Goal: Information Seeking & Learning: Learn about a topic

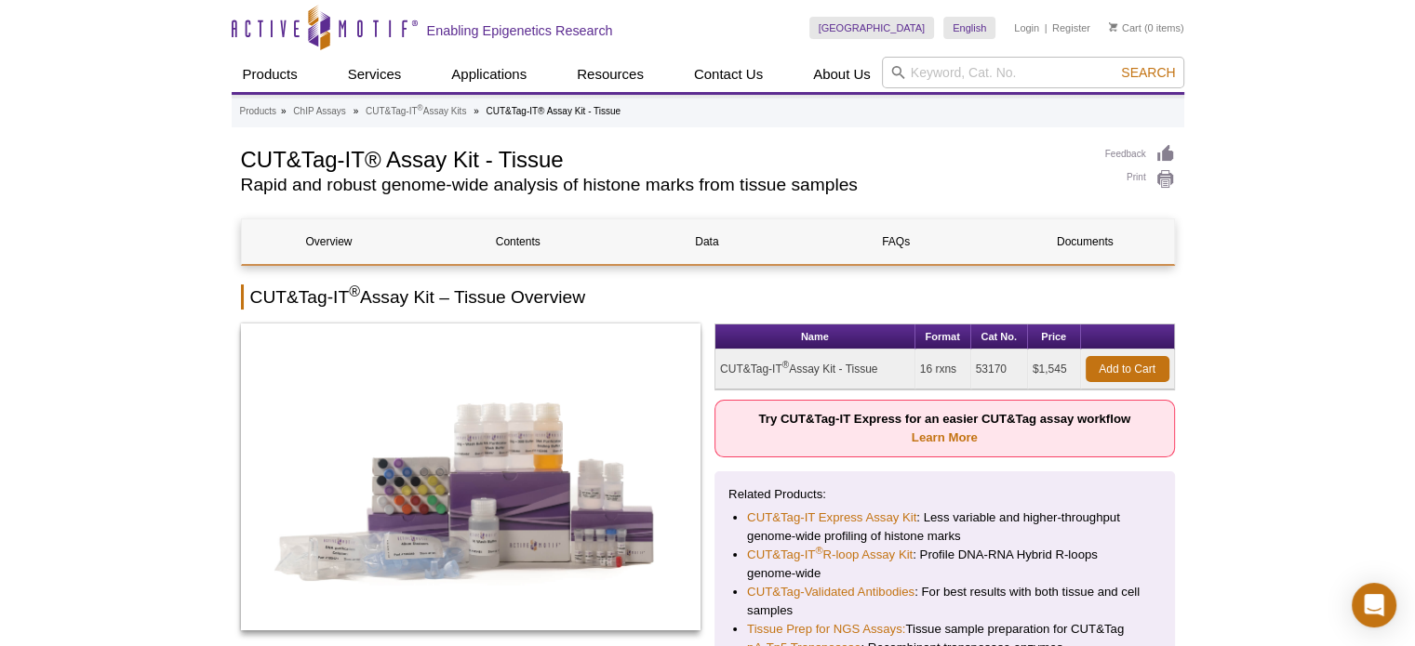
drag, startPoint x: 163, startPoint y: 152, endPoint x: 174, endPoint y: 137, distance: 18.6
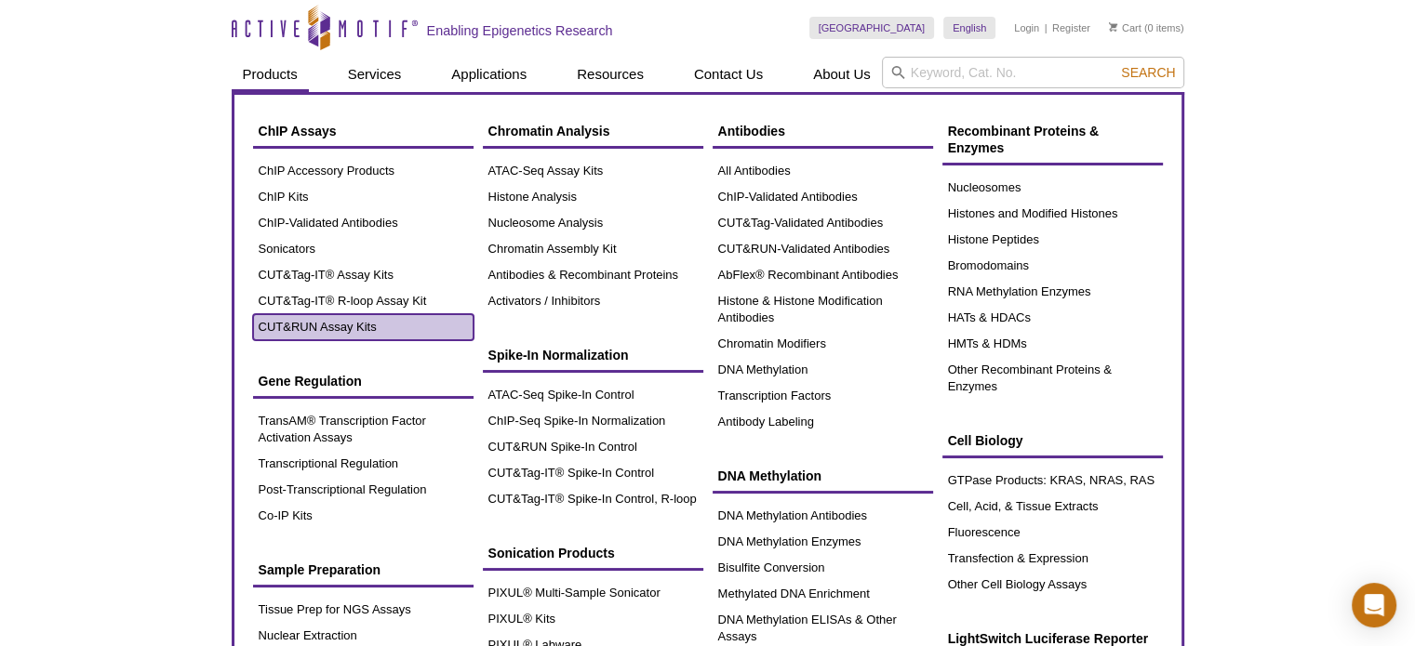
click at [336, 324] on link "CUT&RUN Assay Kits" at bounding box center [363, 327] width 220 height 26
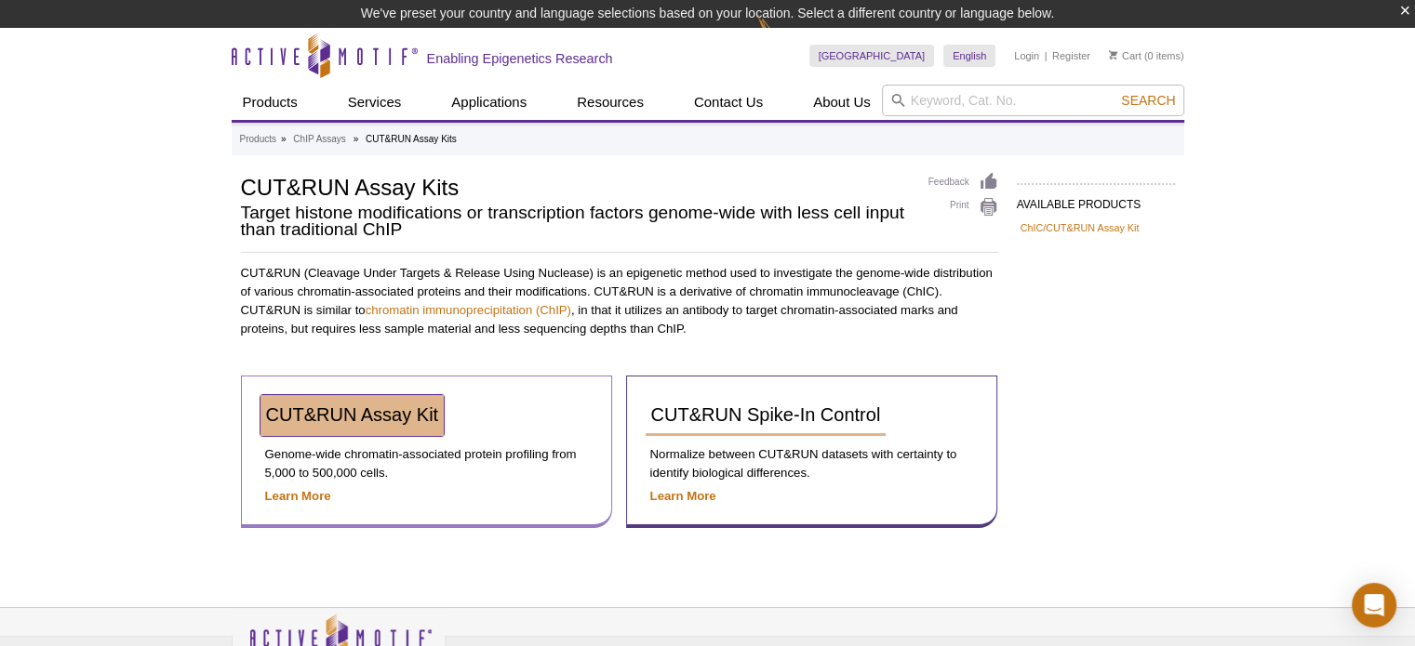
click at [361, 412] on span "CUT&RUN Assay Kit" at bounding box center [352, 415] width 173 height 20
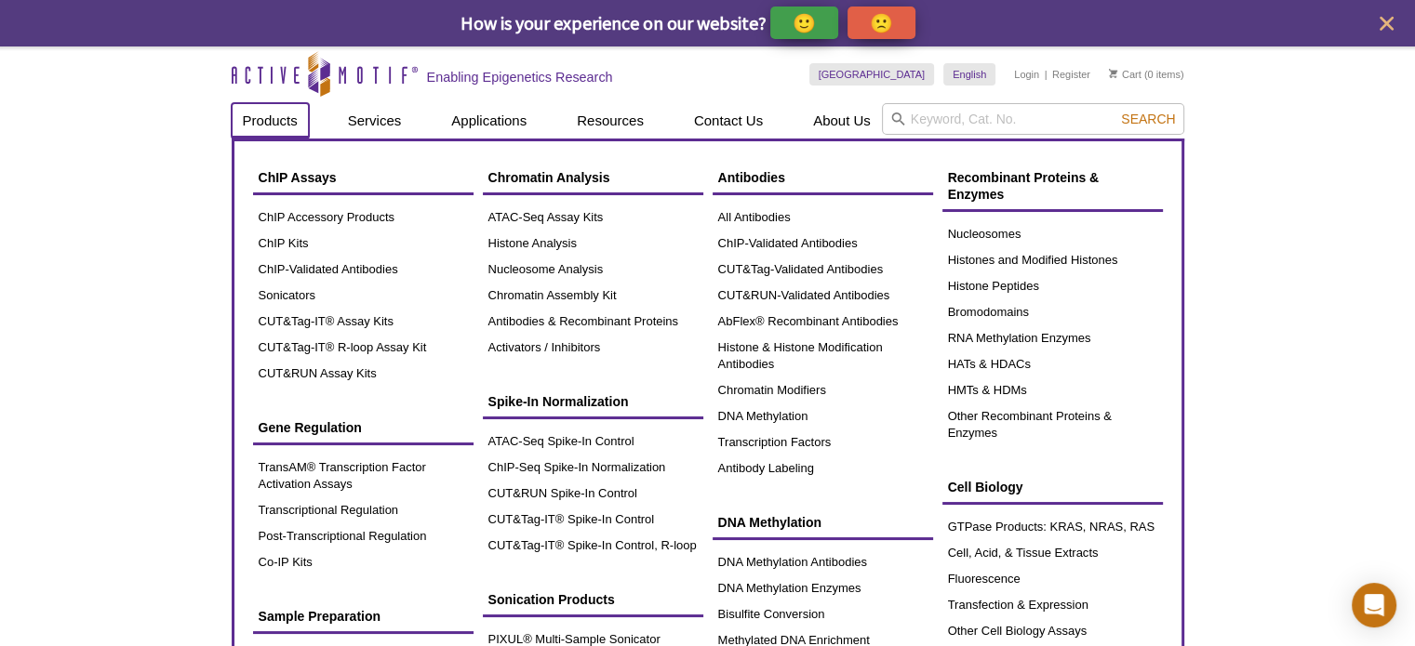
click at [264, 114] on link "Products" at bounding box center [270, 120] width 77 height 35
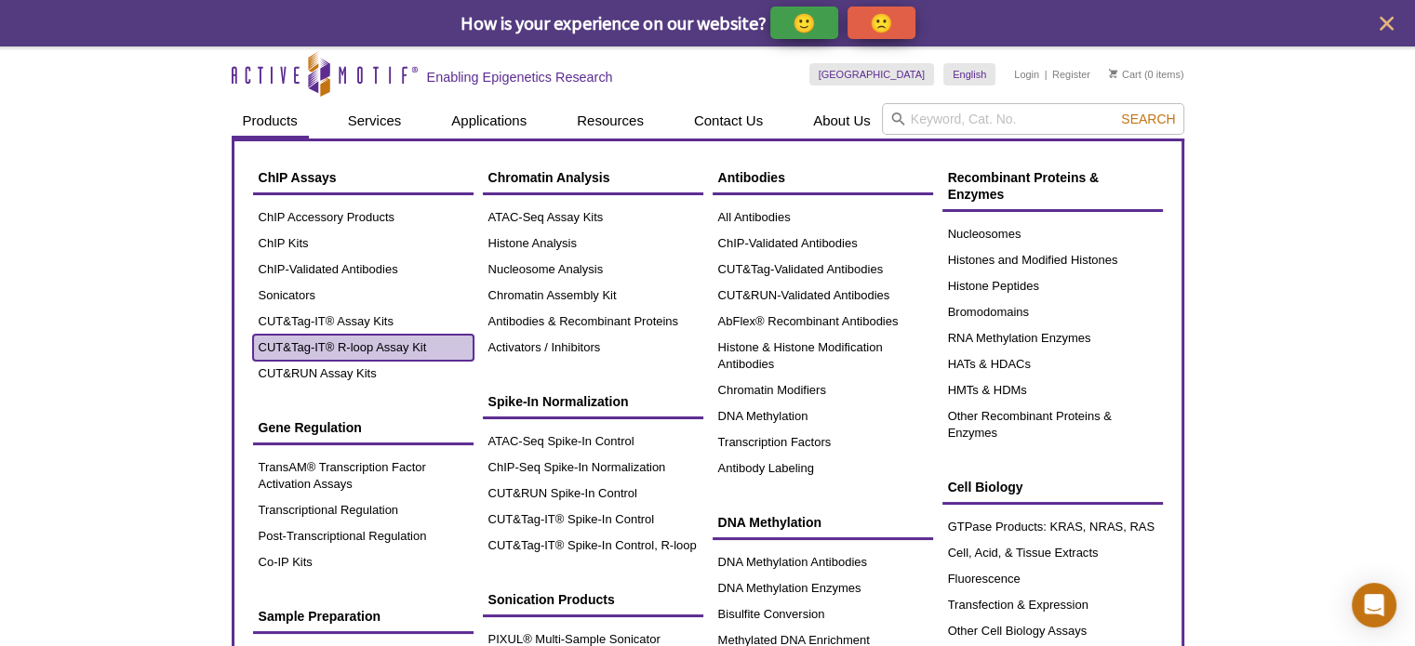
click at [315, 345] on link "CUT&Tag-IT® R-loop Assay Kit" at bounding box center [363, 348] width 220 height 26
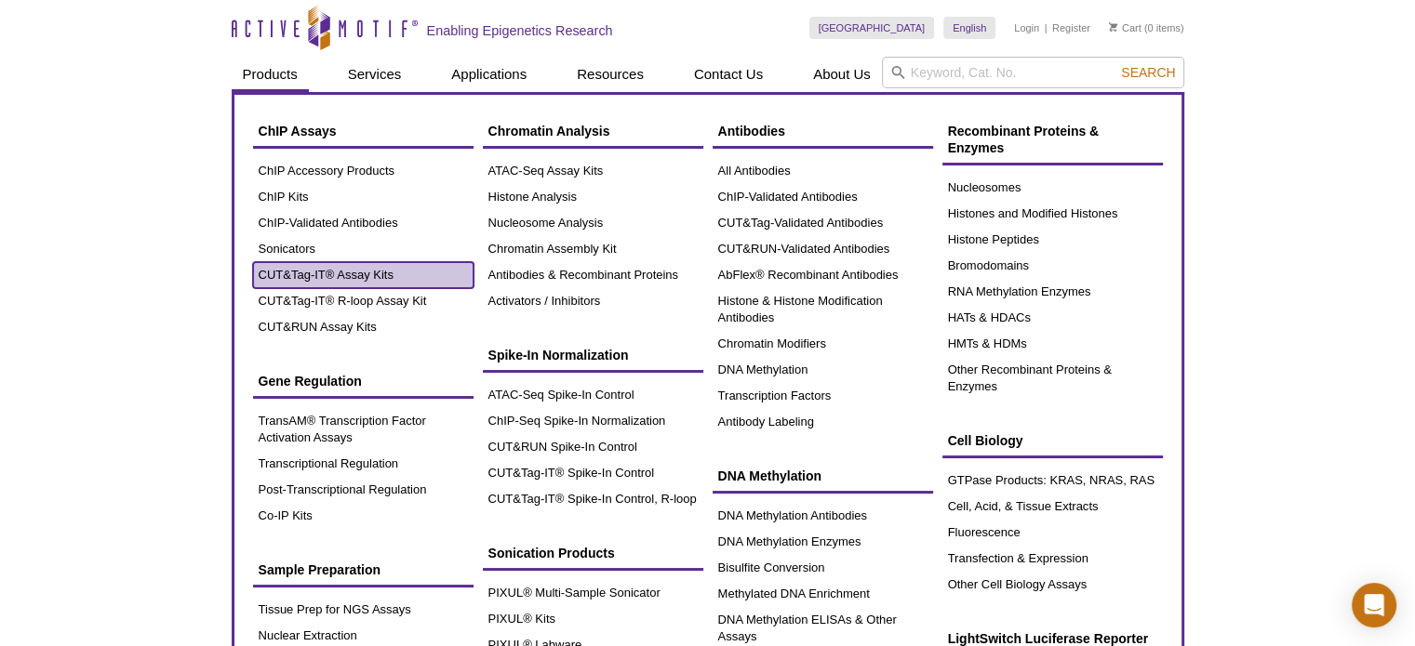
click at [367, 280] on link "CUT&Tag-IT® Assay Kits" at bounding box center [363, 275] width 220 height 26
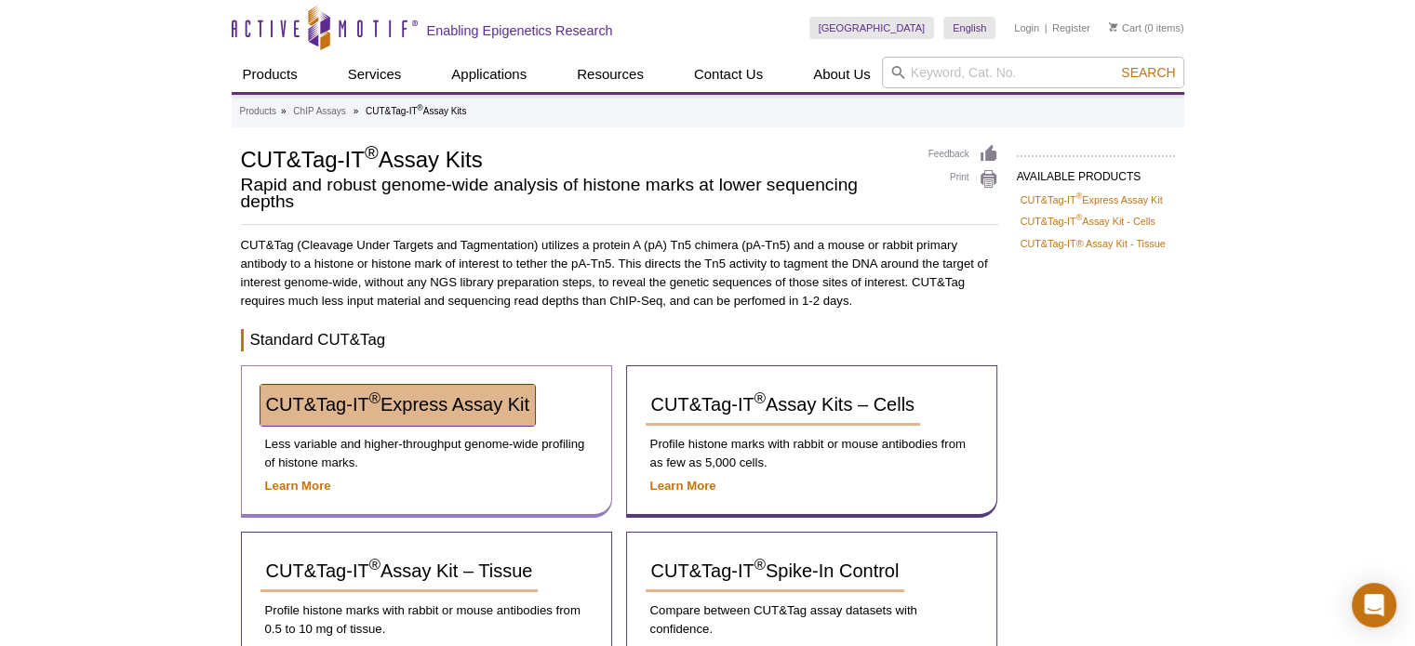
click at [476, 399] on span "CUT&Tag-IT ® Express Assay Kit" at bounding box center [397, 404] width 263 height 20
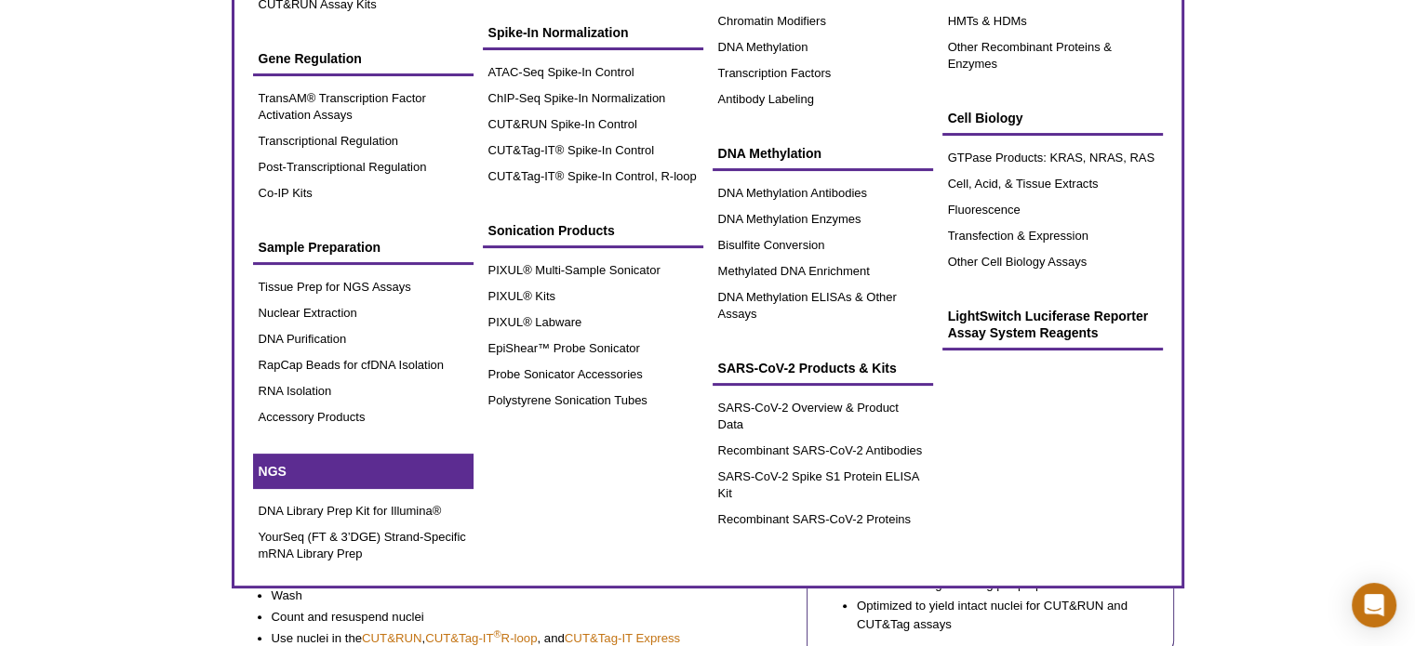
scroll to position [465, 0]
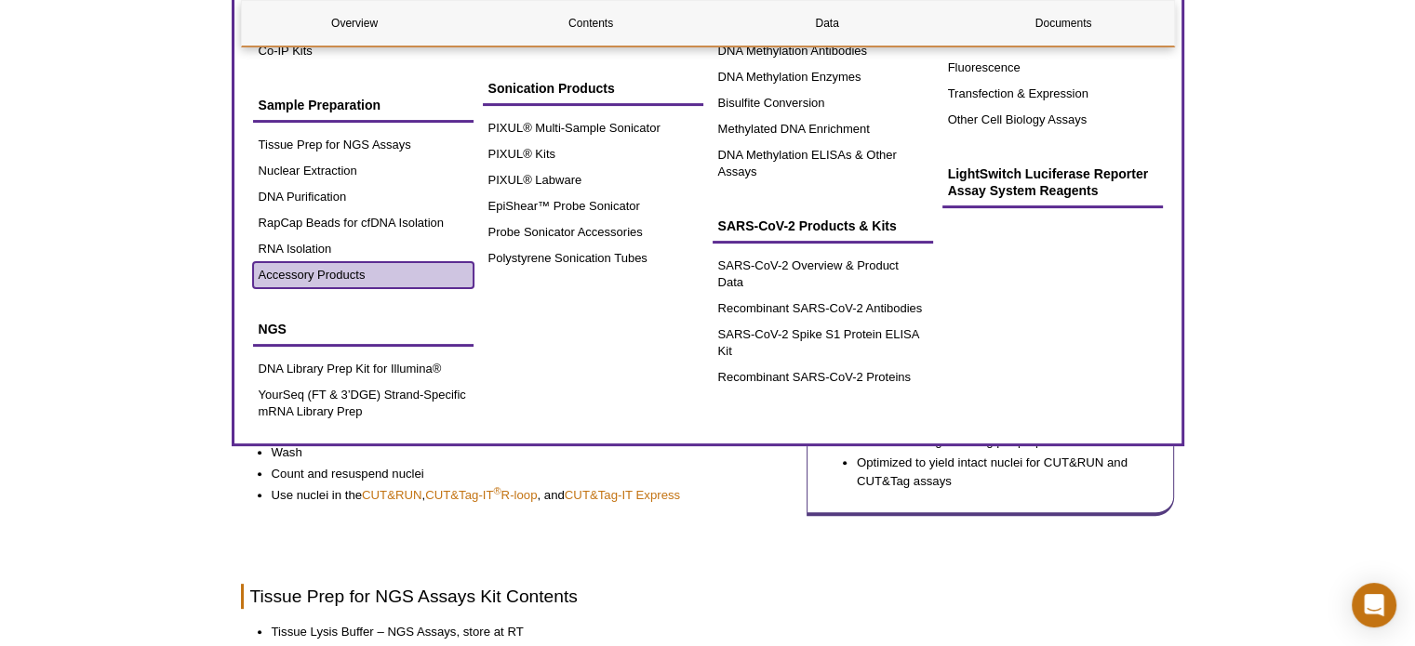
click at [305, 278] on link "Accessory Products" at bounding box center [363, 275] width 220 height 26
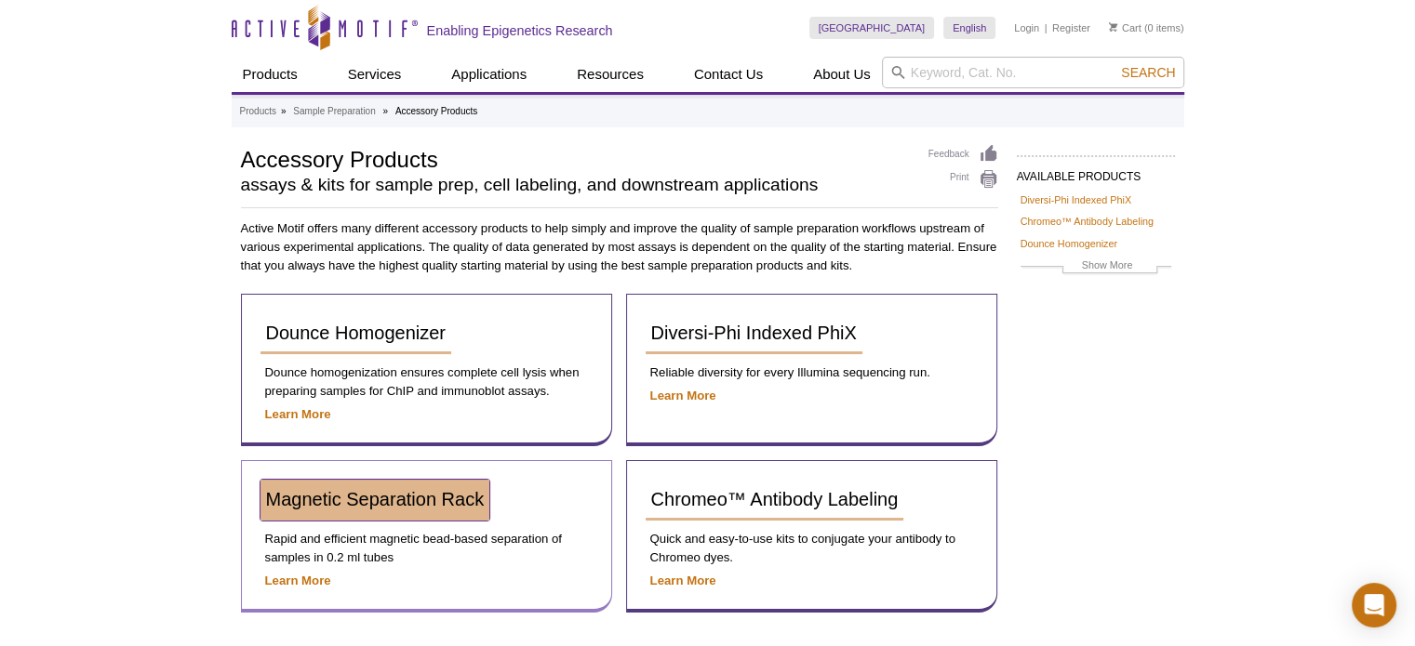
click at [309, 492] on span "Magnetic Separation Rack" at bounding box center [375, 499] width 219 height 20
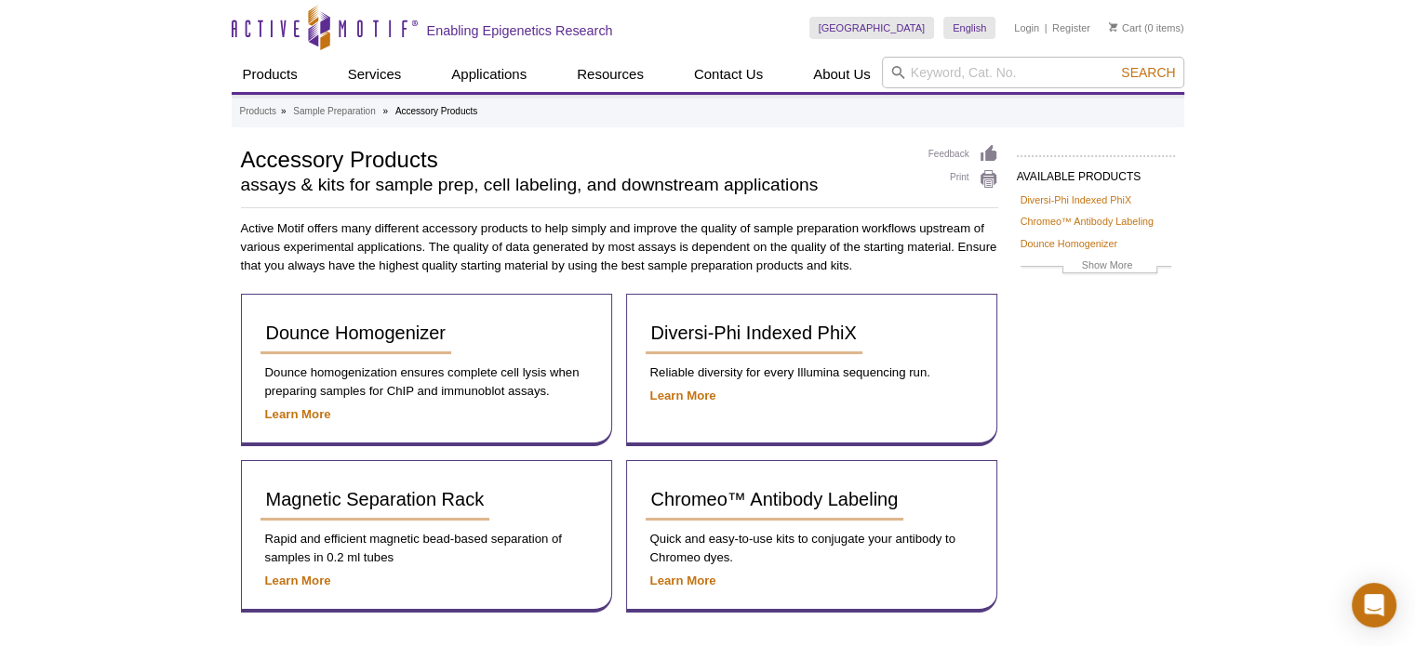
click at [197, 282] on div "Active Motif Logo Enabling Epigenetics Research 0 Search Skip to content Active…" at bounding box center [707, 418] width 1415 height 836
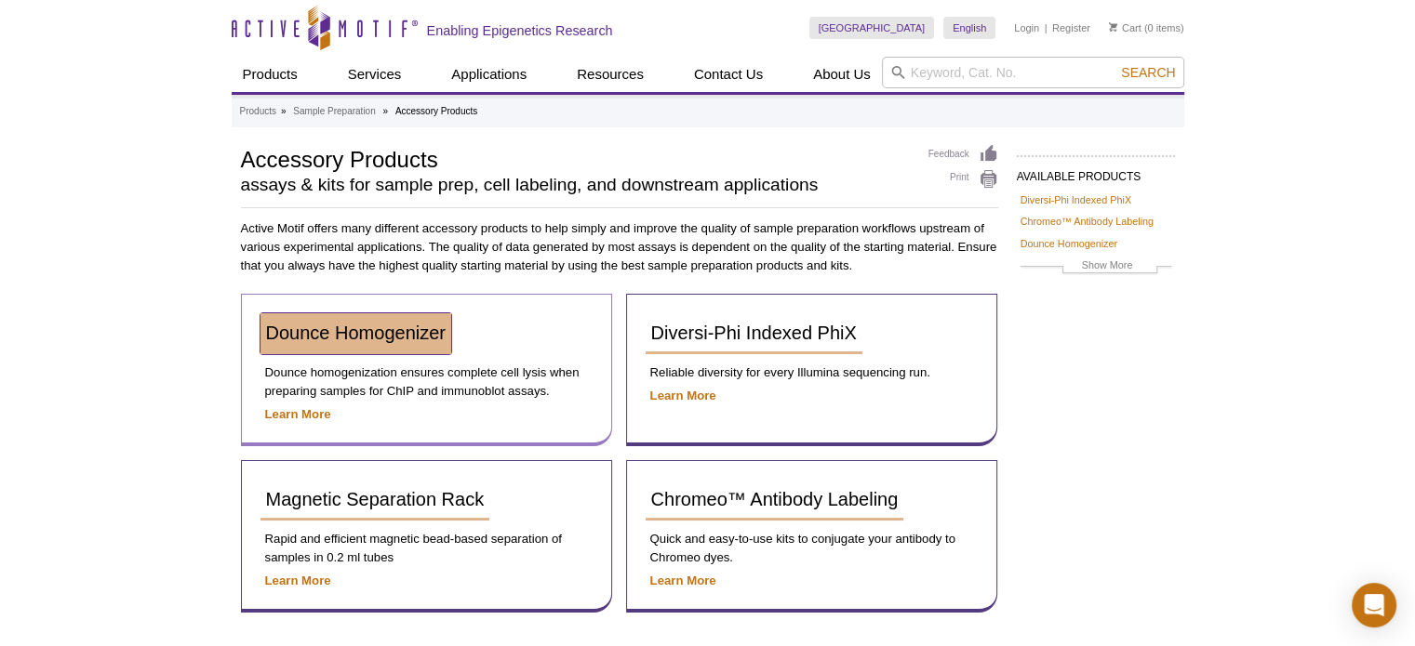
click at [307, 334] on span "Dounce Homogenizer" at bounding box center [356, 333] width 180 height 20
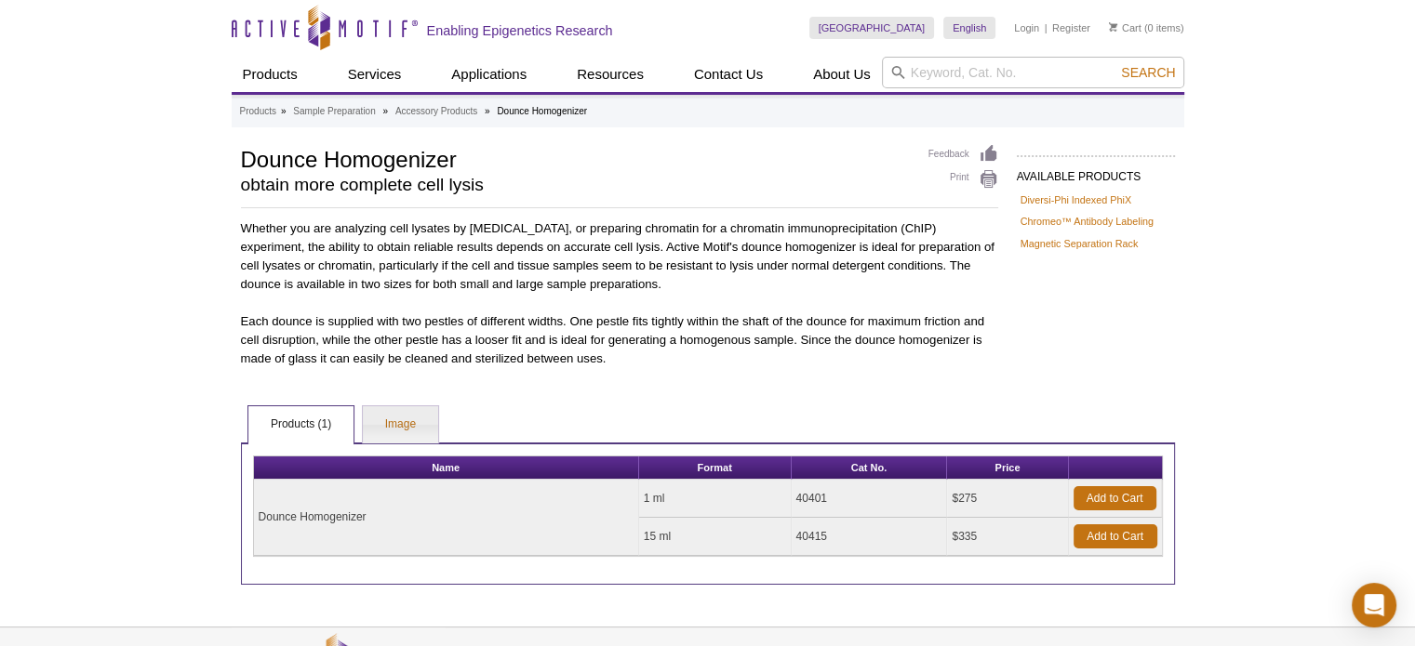
click at [176, 274] on div "Active Motif Logo Enabling Epigenetics Research 0 Search Skip to content Active…" at bounding box center [707, 395] width 1415 height 790
